Goal: Navigation & Orientation: Find specific page/section

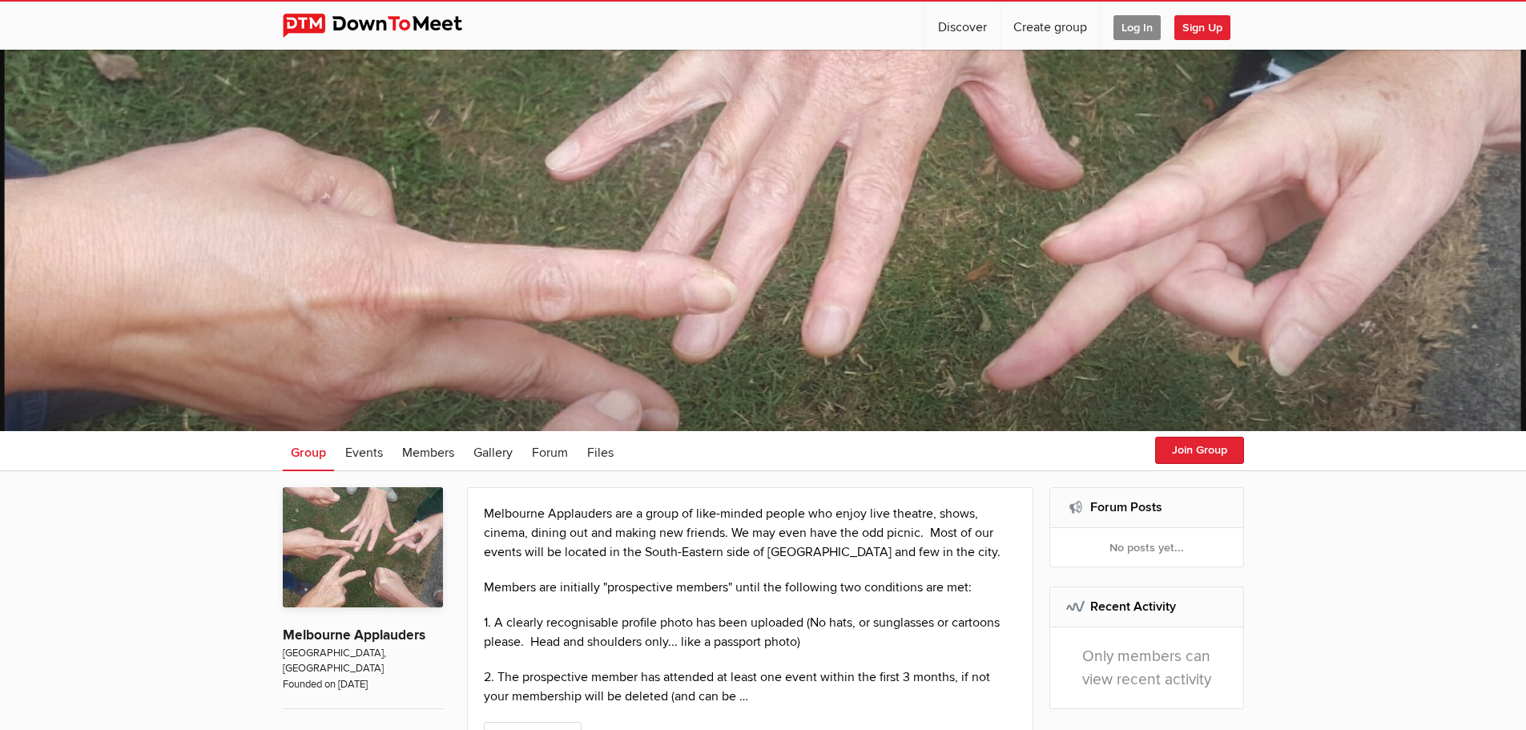
click at [1129, 30] on span "Log In" at bounding box center [1136, 27] width 47 height 25
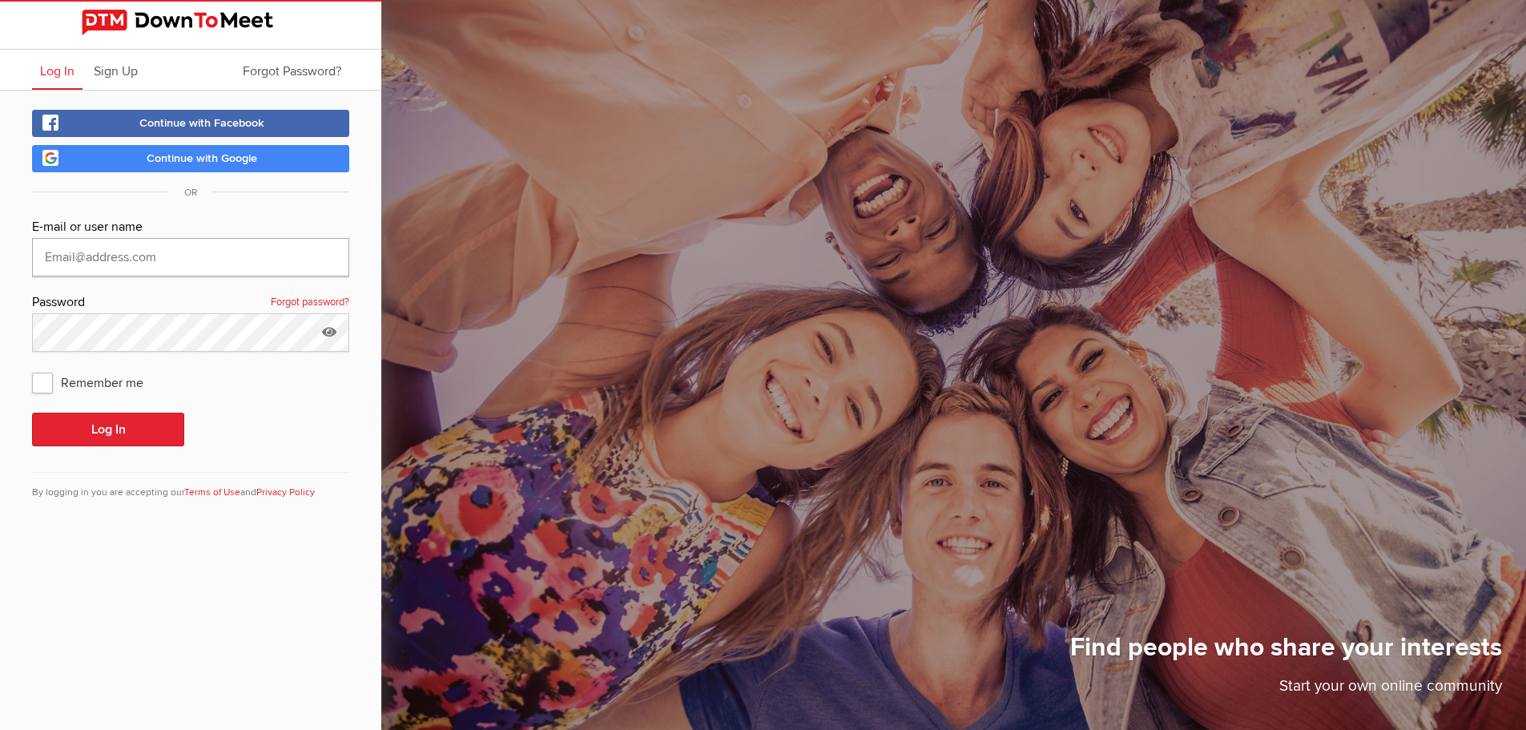
click at [97, 258] on input "text" at bounding box center [190, 257] width 317 height 38
type input "linsam32@hotmail.com"
click at [80, 425] on button "Log In" at bounding box center [108, 430] width 152 height 34
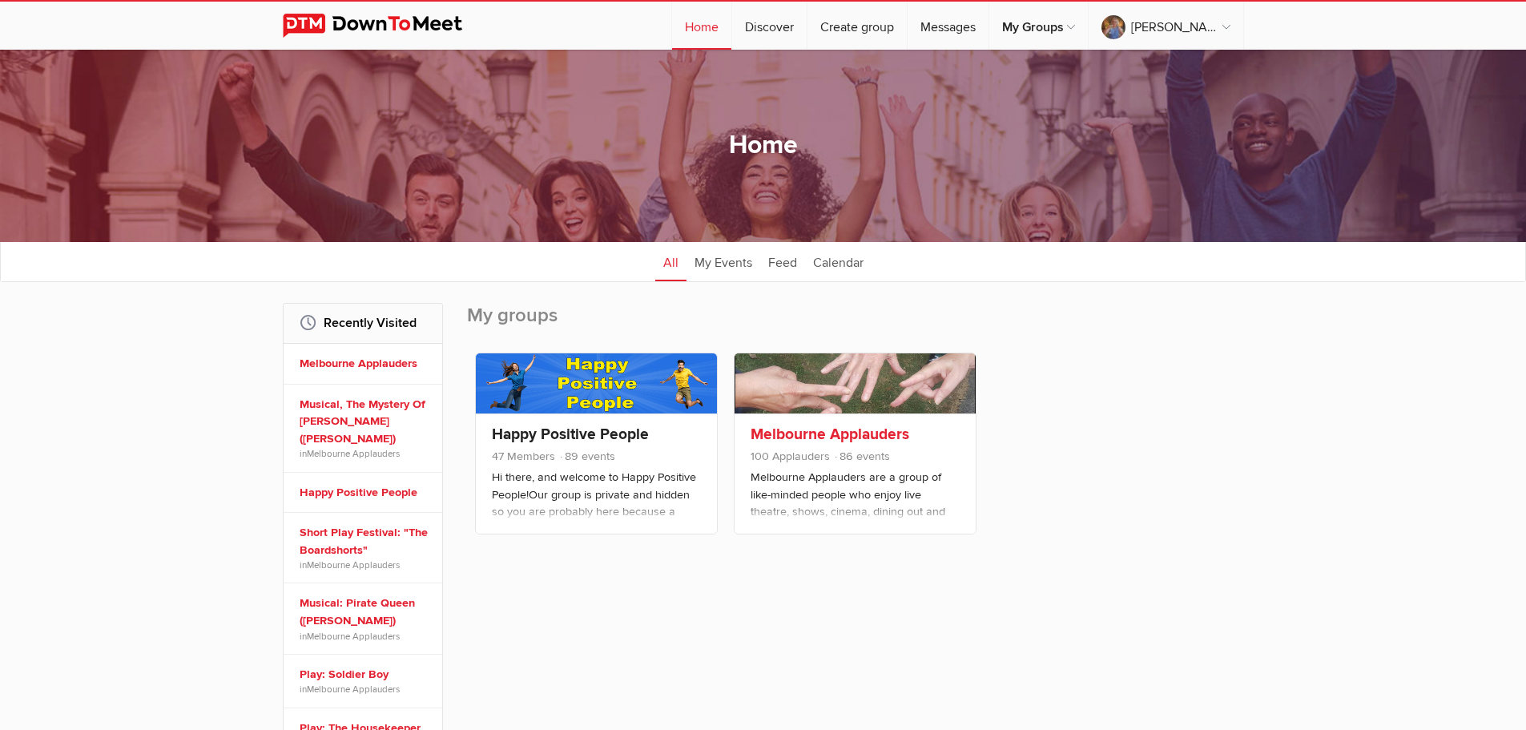
click at [883, 452] on span "86 events" at bounding box center [861, 456] width 57 height 14
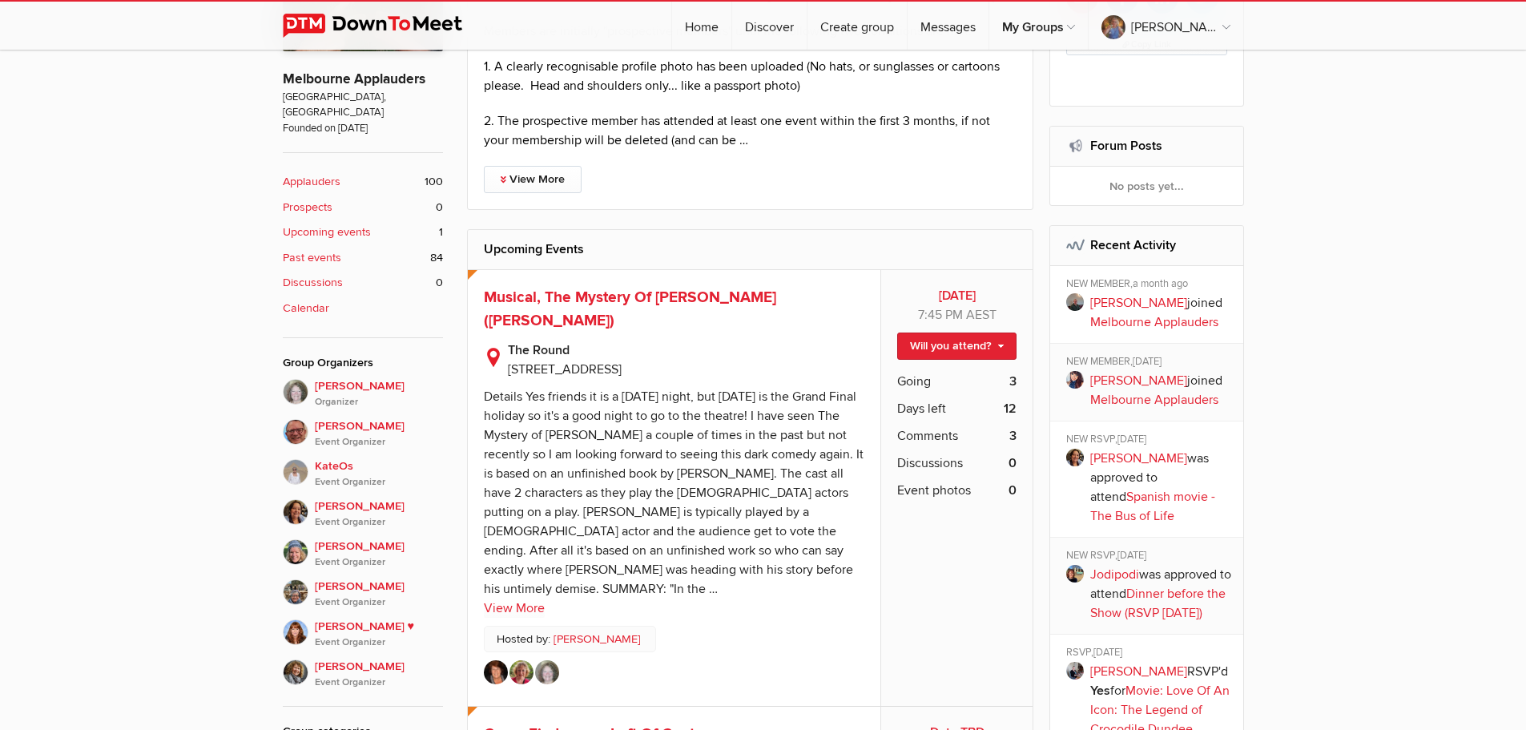
scroll to position [618, 0]
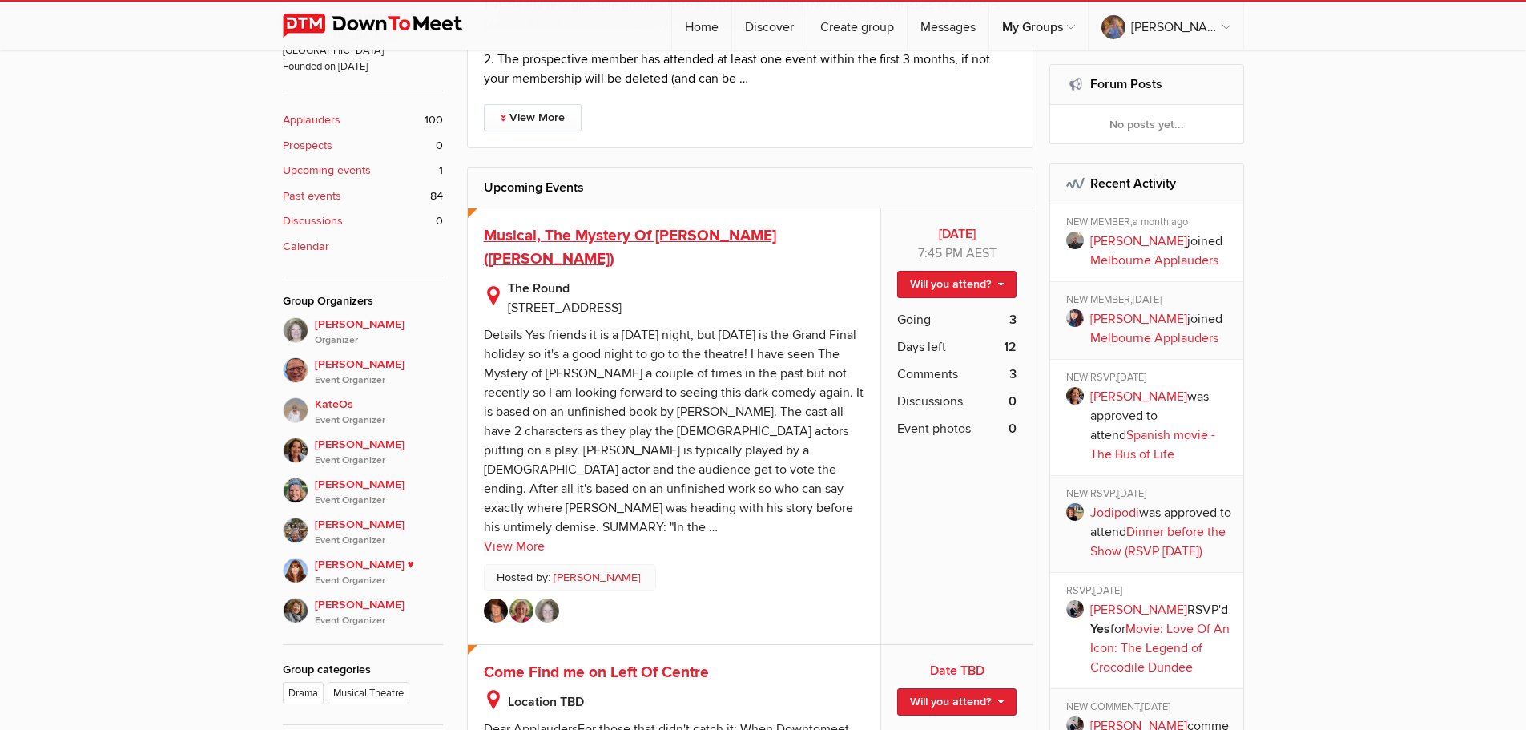
click at [594, 235] on span "Musical, The Mystery Of Edwin Drood (BYO Tix)" at bounding box center [630, 247] width 292 height 42
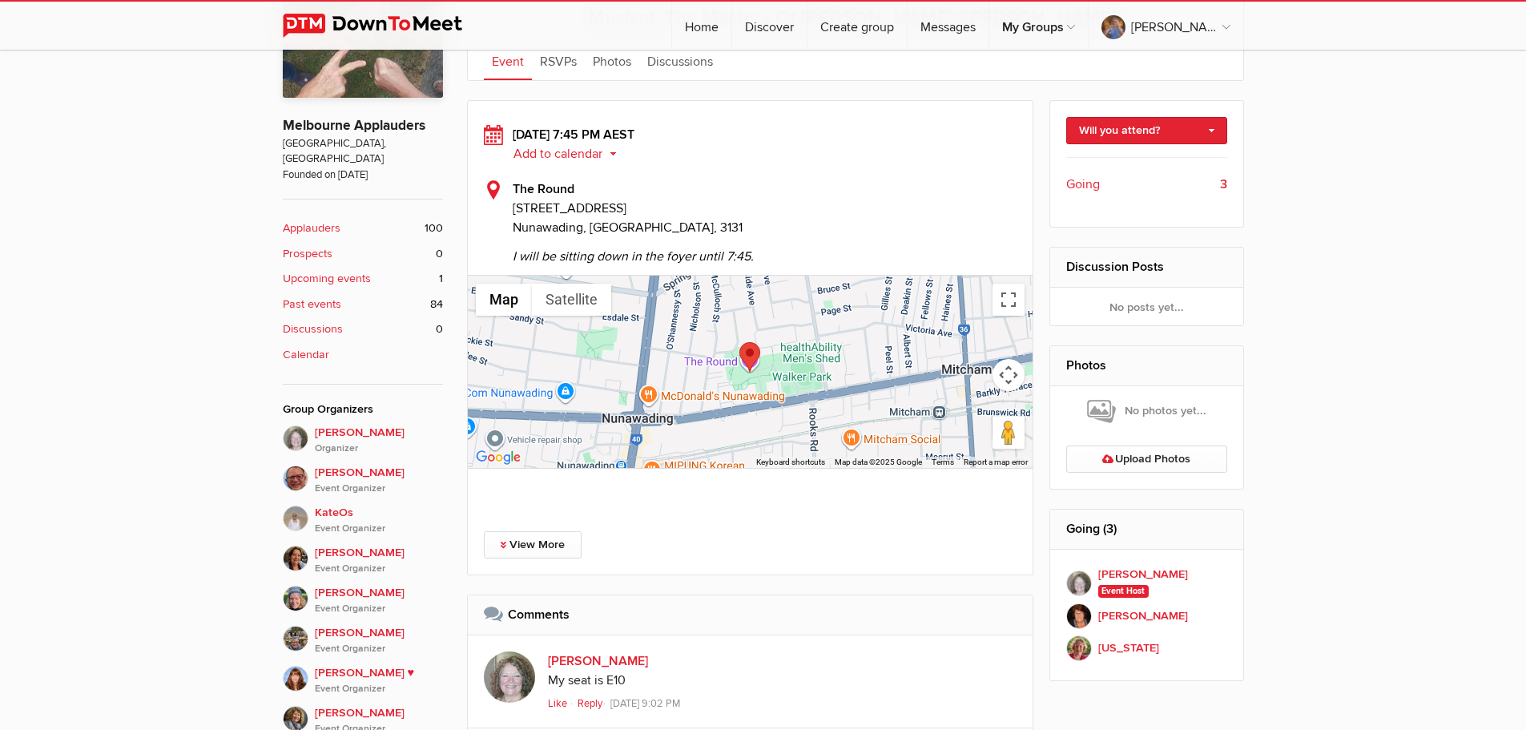
scroll to position [503, 0]
